Goal: Task Accomplishment & Management: Manage account settings

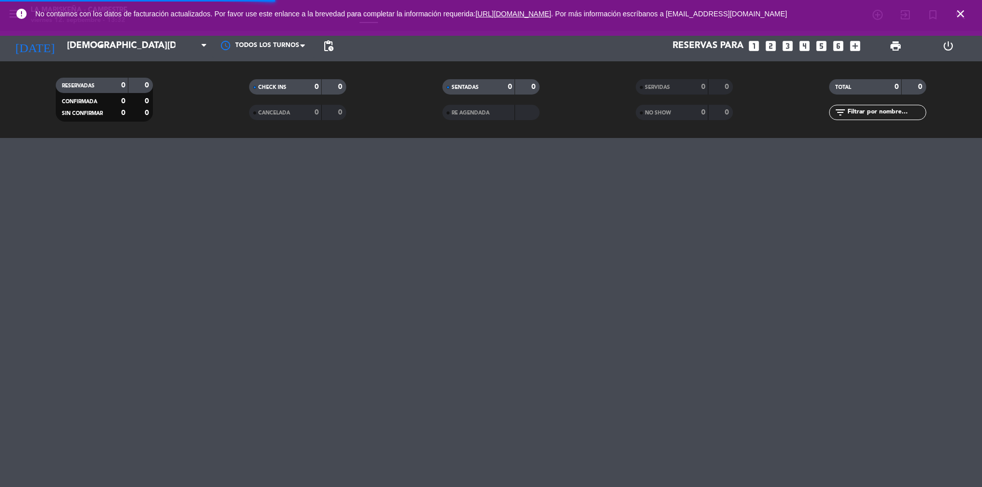
click at [74, 51] on input "[DEMOGRAPHIC_DATA][DATE]" at bounding box center [121, 46] width 119 height 20
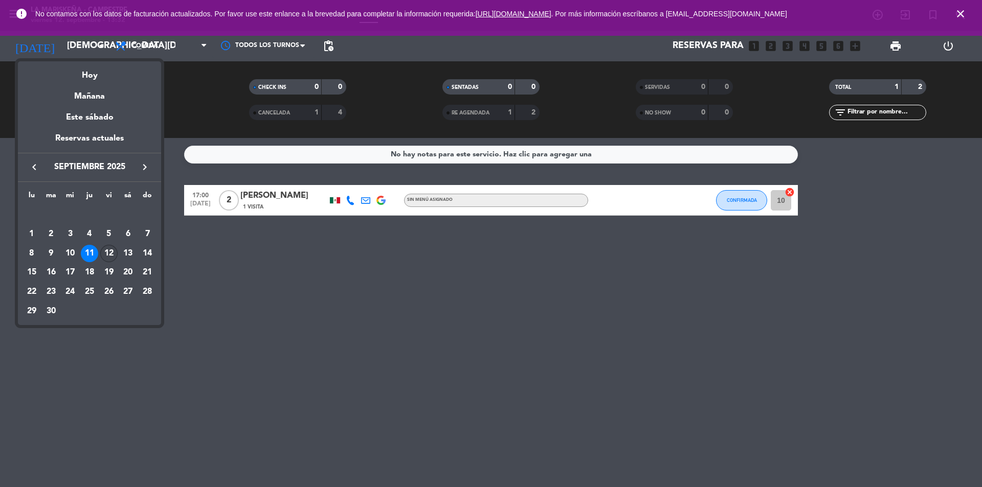
click at [109, 256] on div "12" at bounding box center [108, 253] width 17 height 17
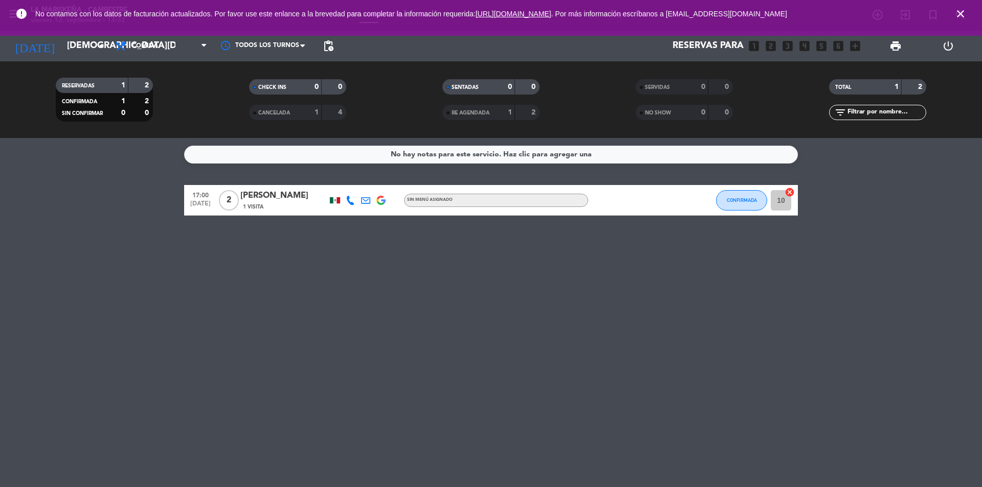
type input "[DATE]"
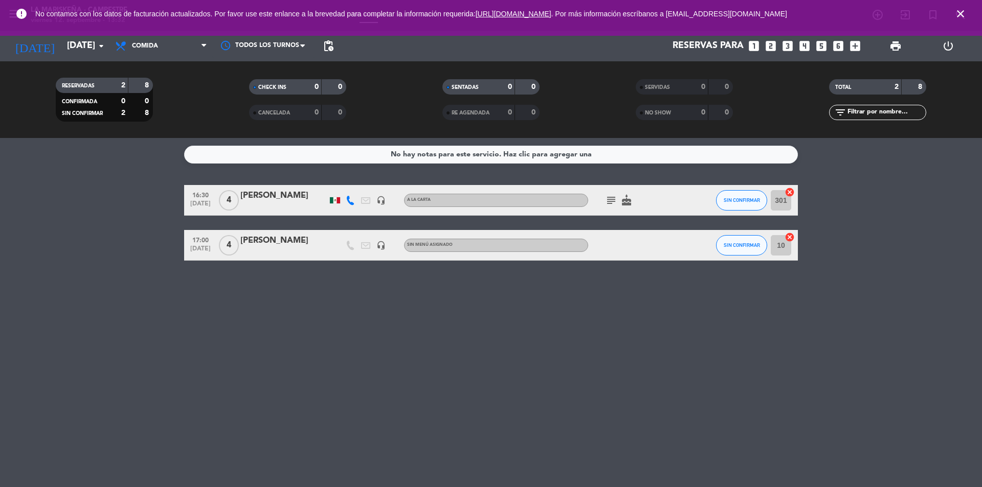
click at [629, 205] on icon "cake" at bounding box center [626, 200] width 12 height 12
click at [338, 406] on div "No hay notas para este servicio. Haz clic para agregar una 16:30 [DATE] 4 [PERS…" at bounding box center [491, 312] width 982 height 349
click at [614, 197] on icon "subject" at bounding box center [611, 200] width 12 height 12
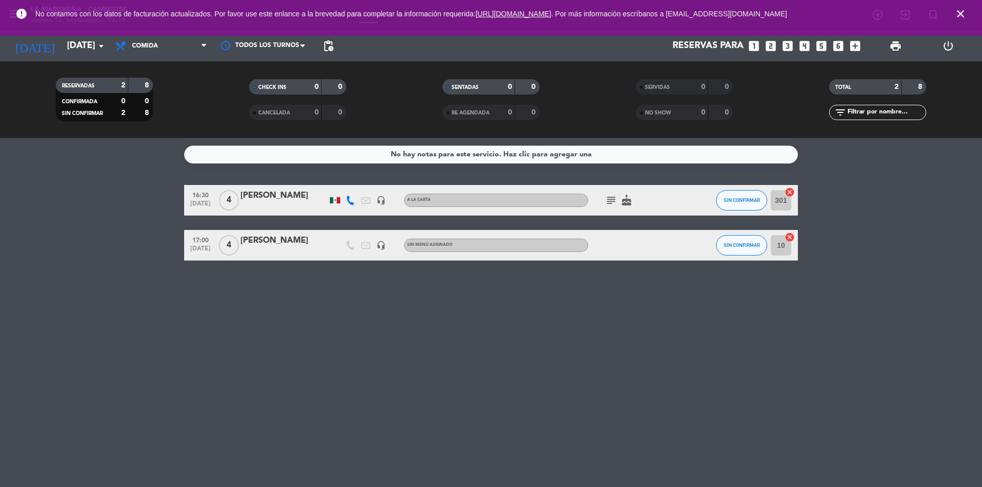
click at [919, 338] on div "No hay notas para este servicio. Haz clic para agregar una 16:30 [DATE] 4 [PERS…" at bounding box center [491, 312] width 982 height 349
